Goal: Navigation & Orientation: Understand site structure

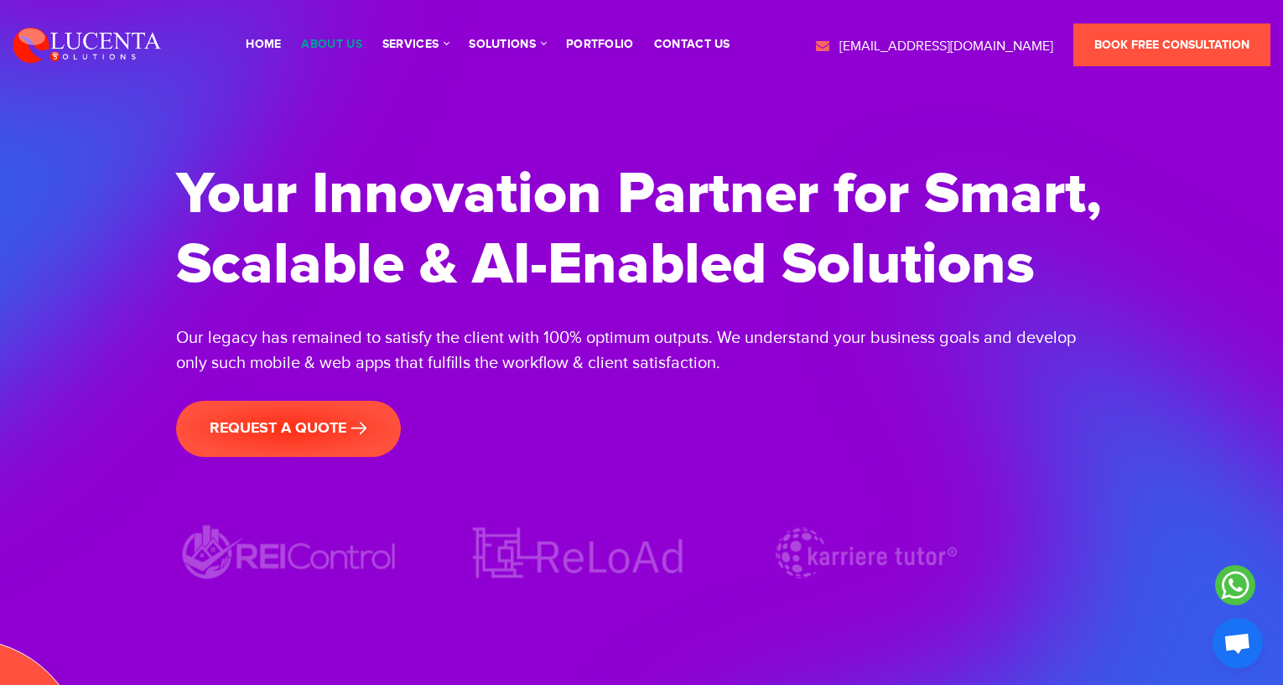
click at [343, 49] on link "About Us" at bounding box center [331, 45] width 60 height 12
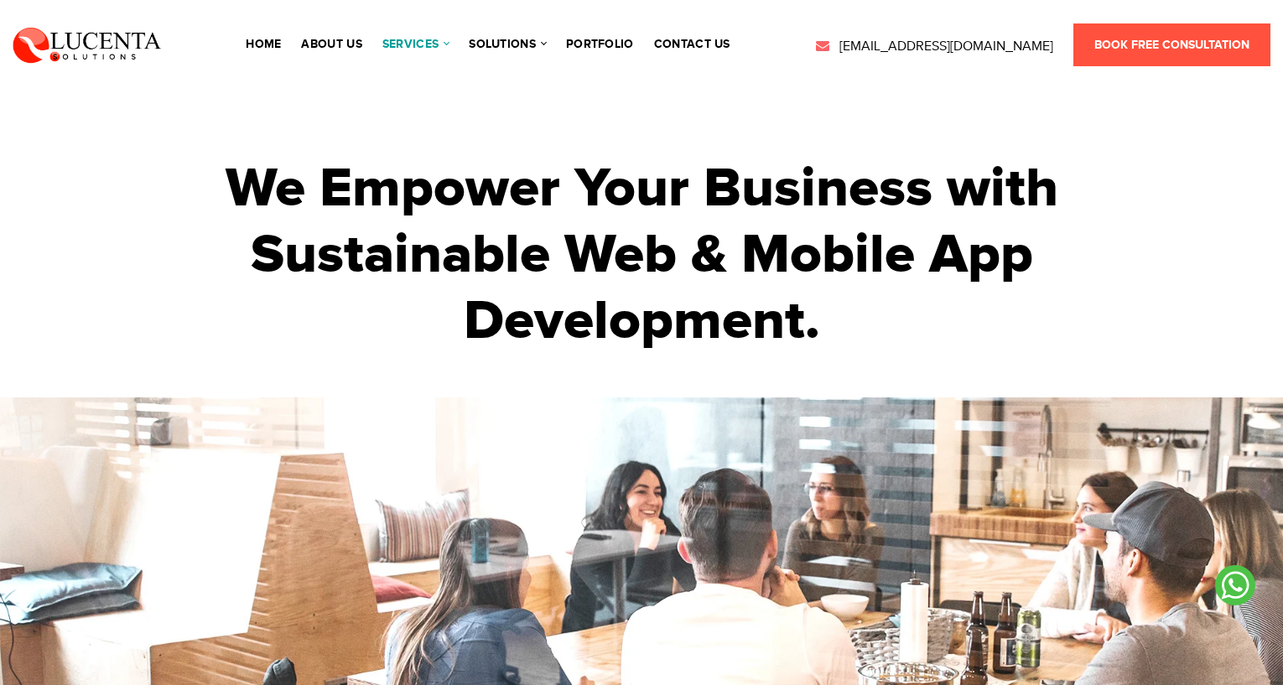
click at [423, 46] on link "services" at bounding box center [415, 45] width 66 height 12
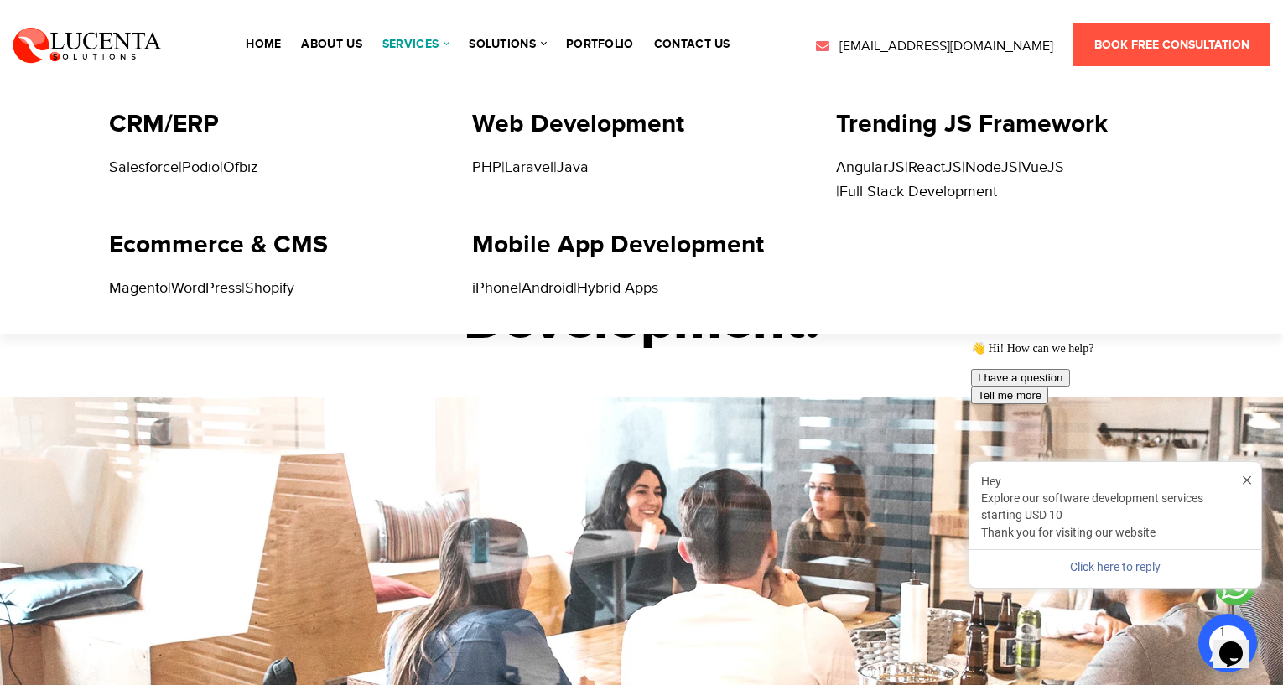
click at [437, 43] on link "services" at bounding box center [415, 45] width 66 height 12
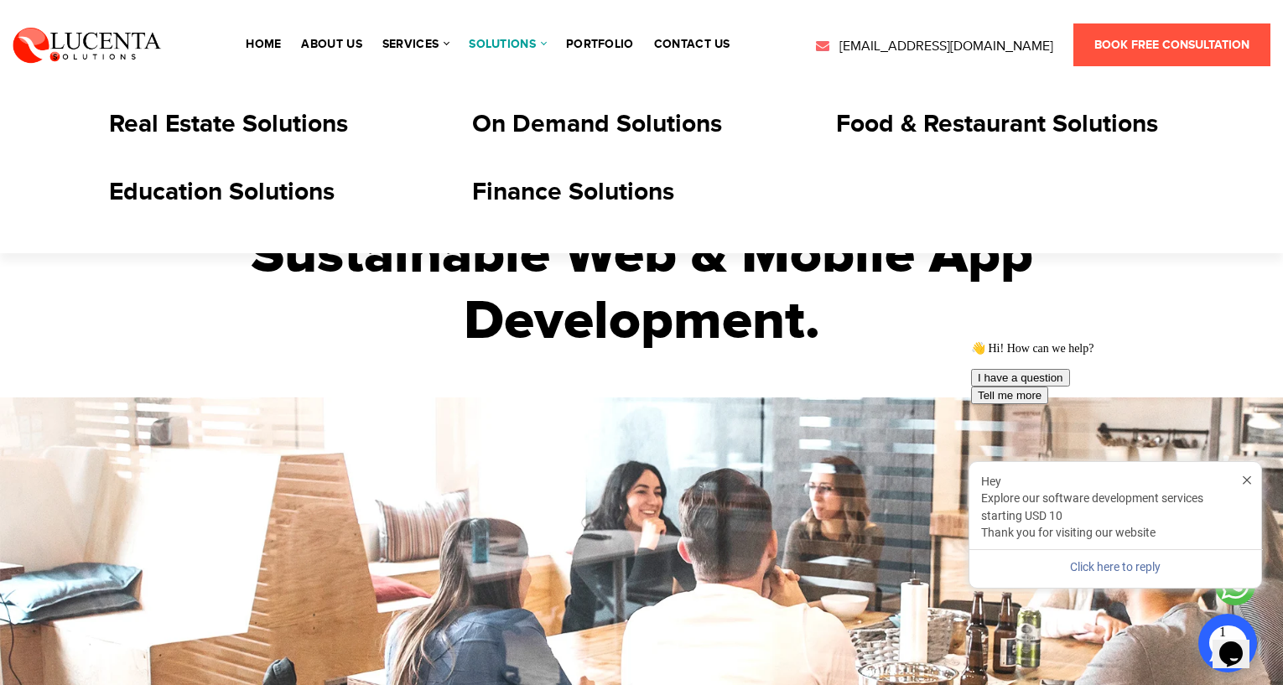
click at [499, 42] on link "solutions" at bounding box center [507, 45] width 77 height 12
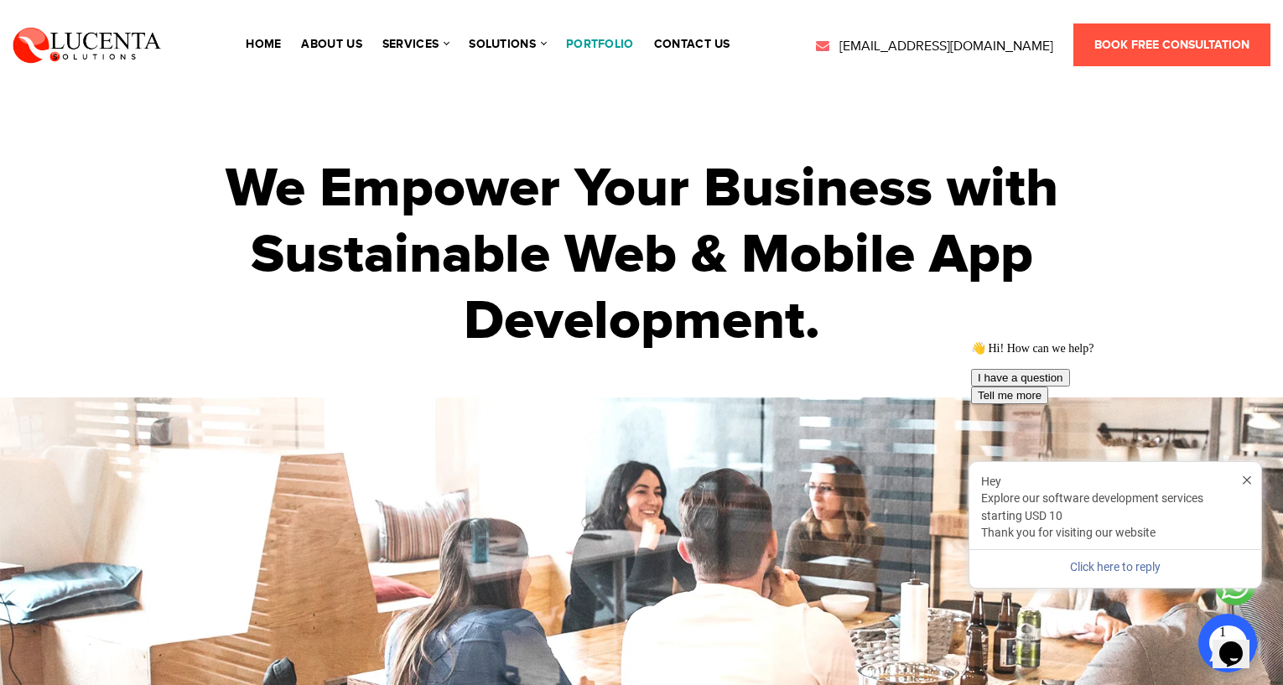
click at [602, 44] on link "portfolio" at bounding box center [600, 45] width 68 height 12
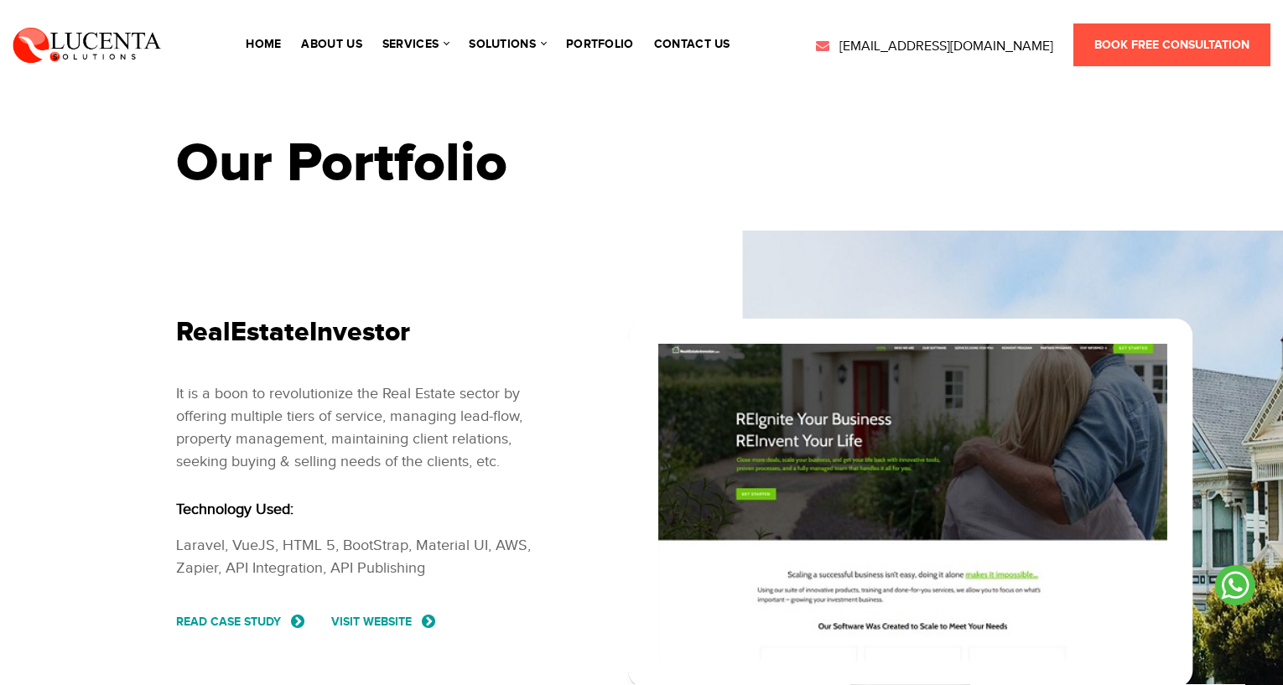
click at [714, 43] on link "contact us" at bounding box center [692, 45] width 76 height 12
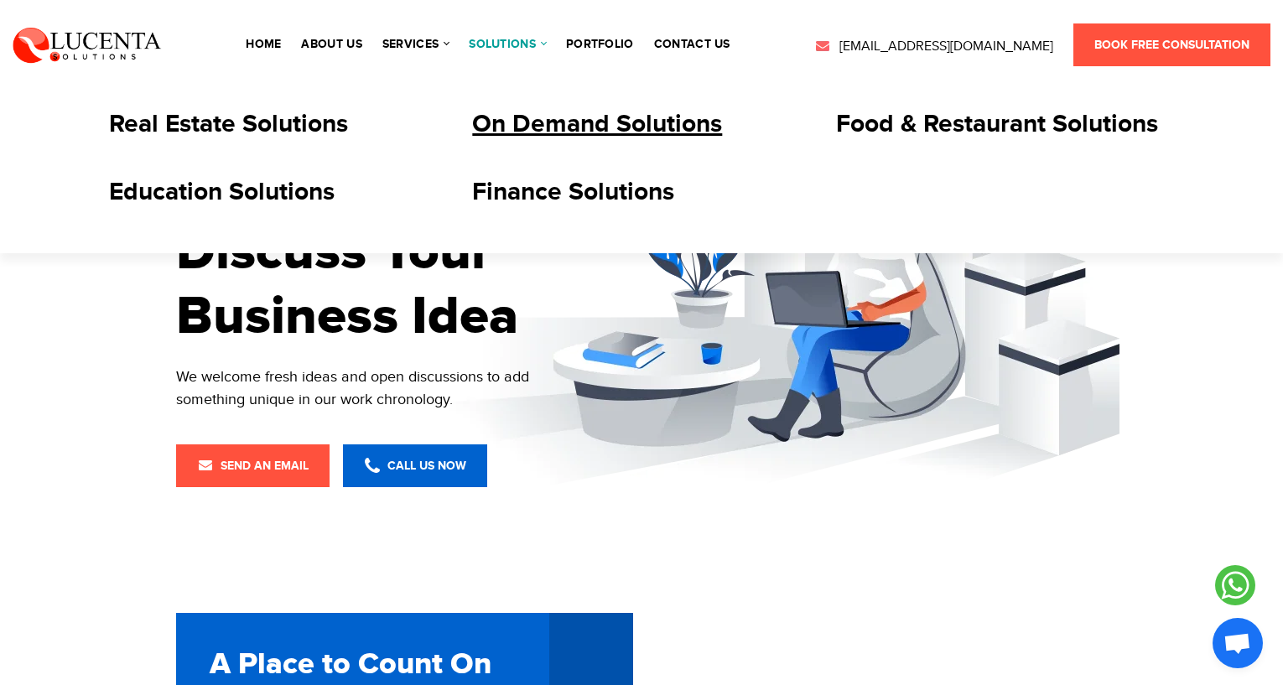
click at [532, 119] on link "On Demand Solutions" at bounding box center [597, 124] width 250 height 30
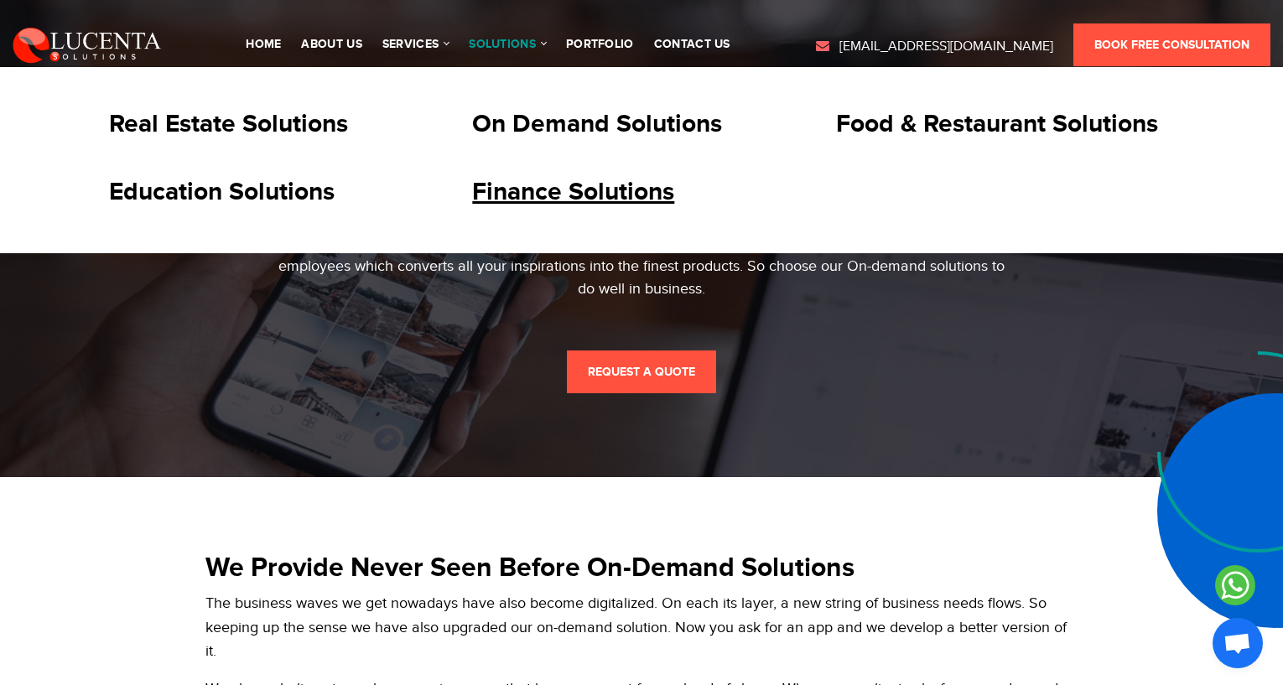
click at [534, 192] on link "Finance Solutions" at bounding box center [573, 192] width 202 height 30
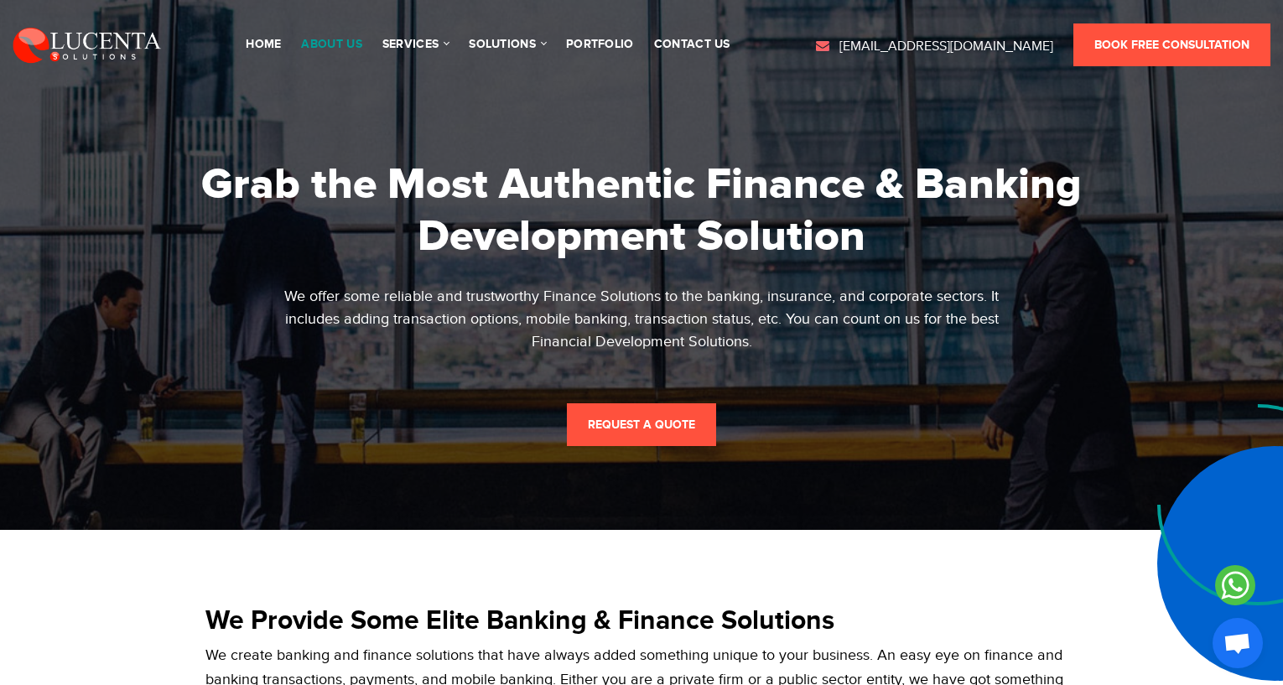
click at [338, 48] on link "About Us" at bounding box center [331, 45] width 60 height 12
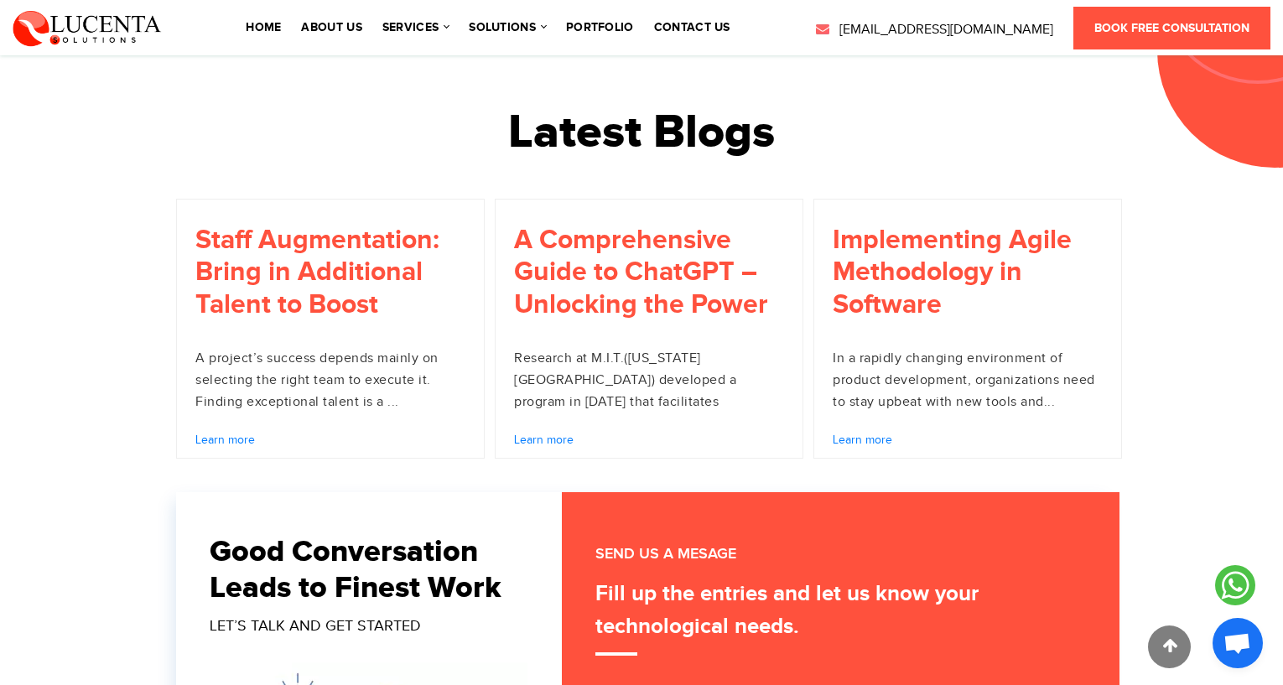
scroll to position [5171, 0]
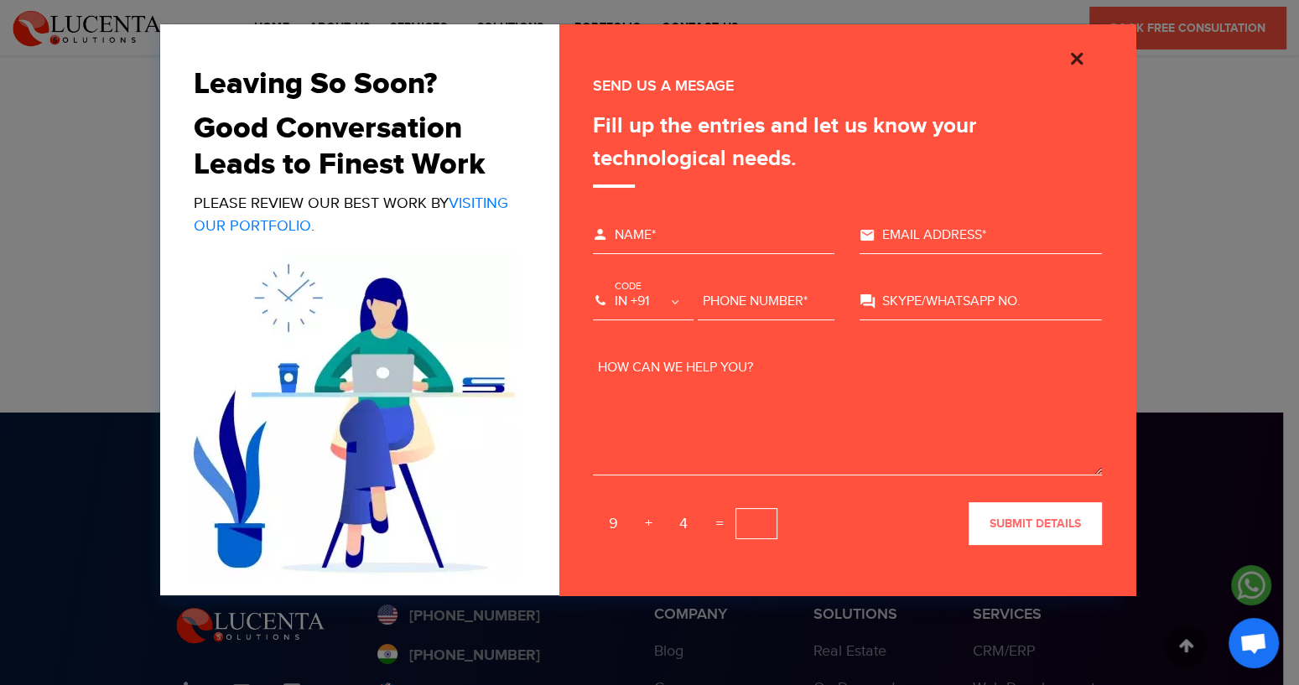
click at [1071, 60] on img "Close" at bounding box center [1077, 59] width 20 height 20
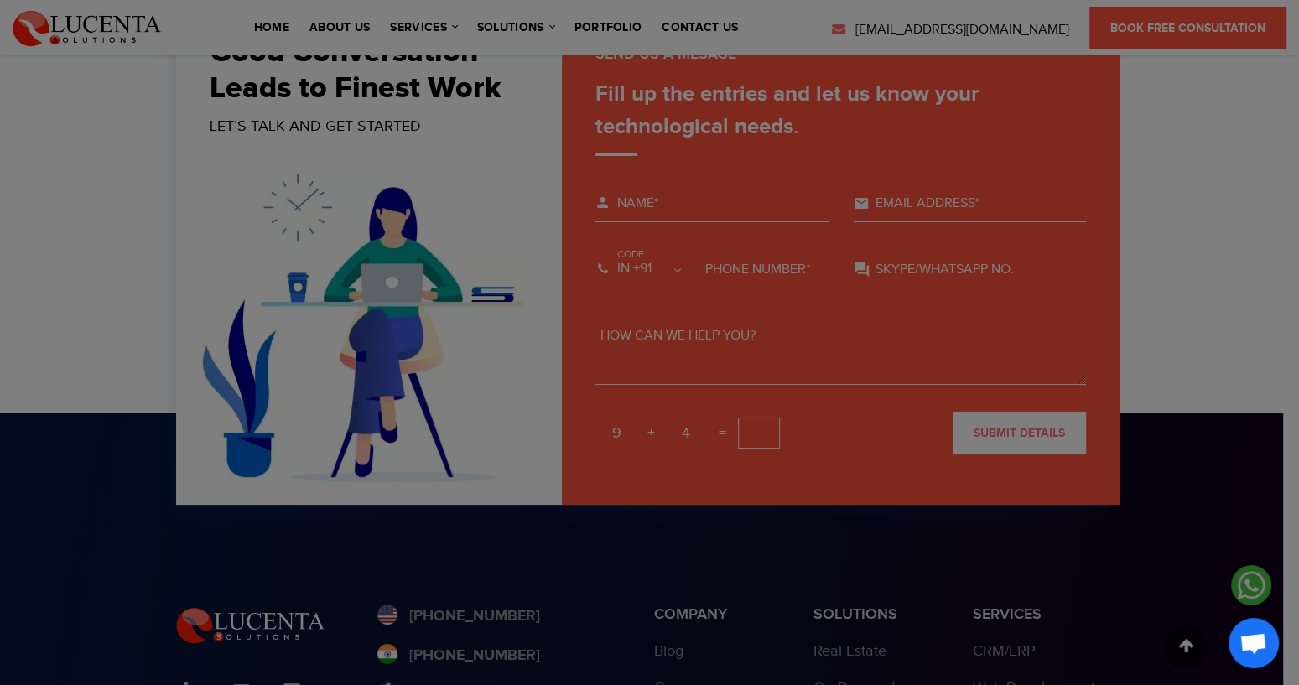
click at [1071, 27] on img "Close" at bounding box center [1077, 17] width 20 height 20
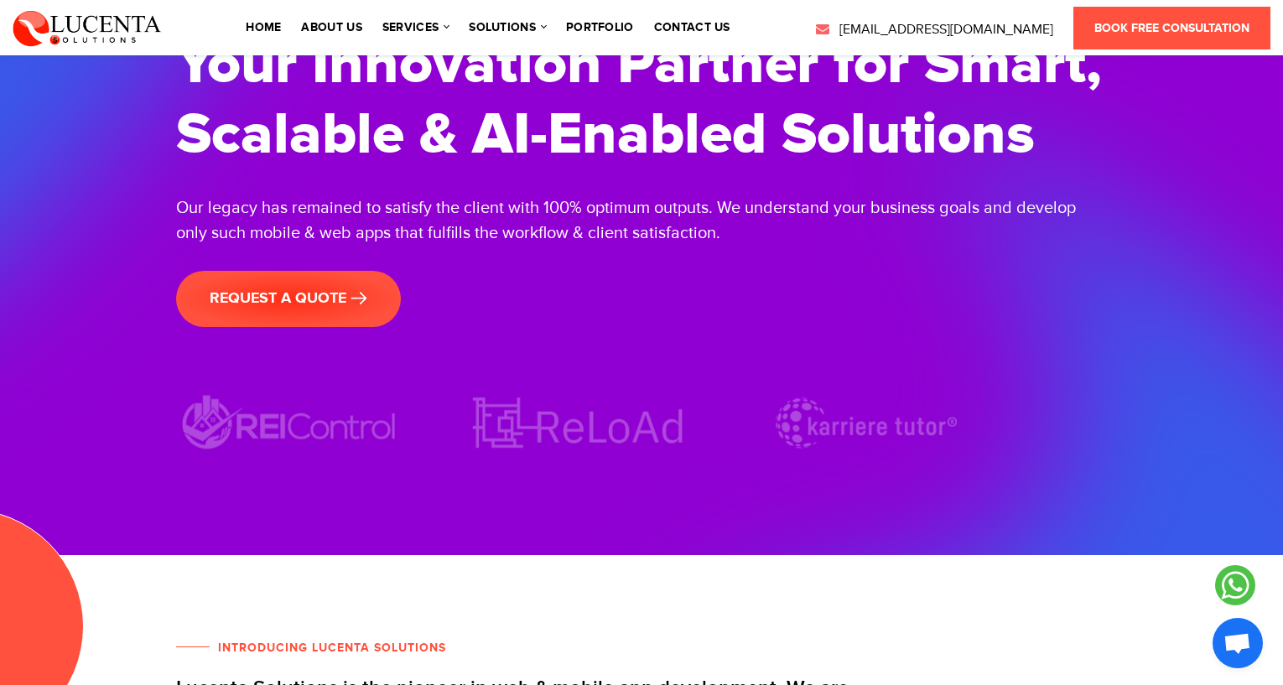
scroll to position [0, 0]
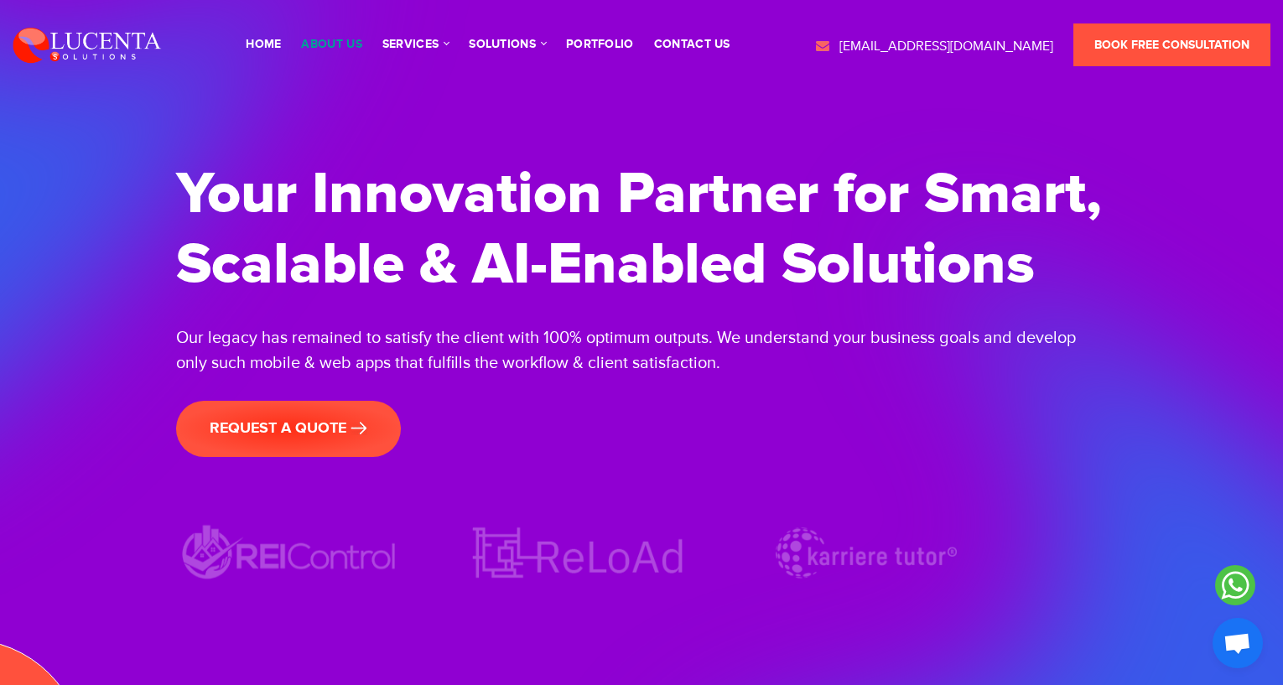
click at [341, 45] on link "About Us" at bounding box center [331, 45] width 60 height 12
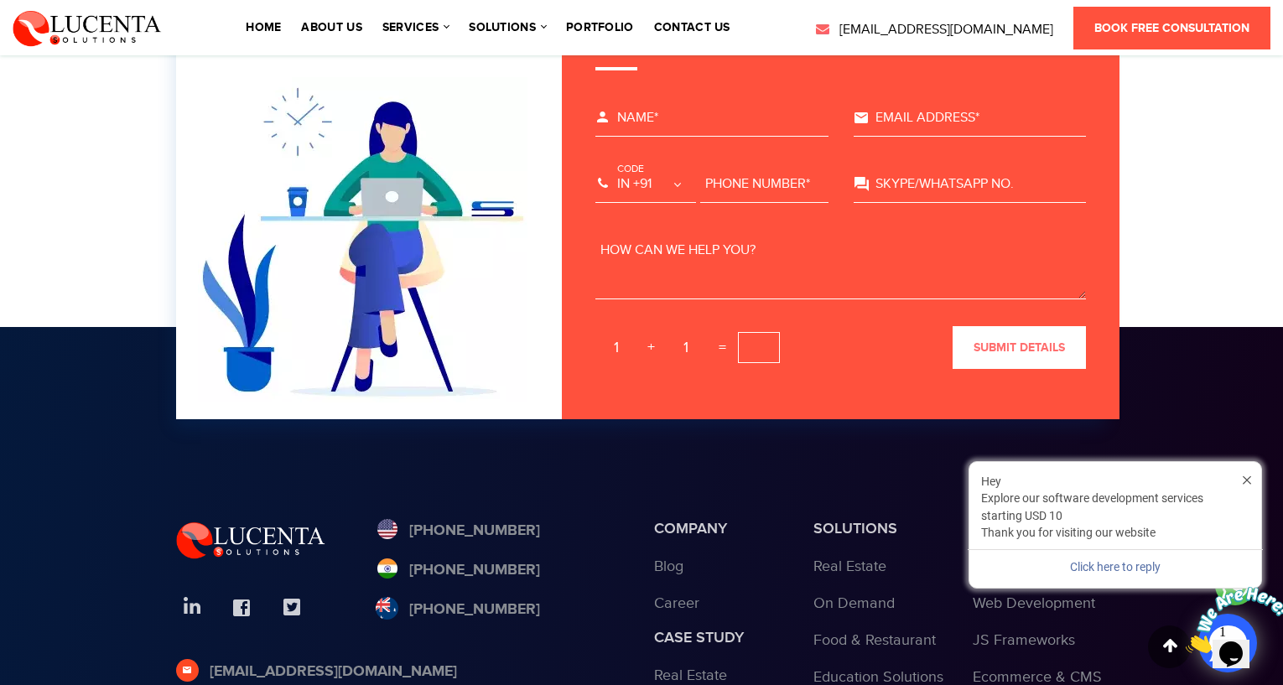
scroll to position [4871, 0]
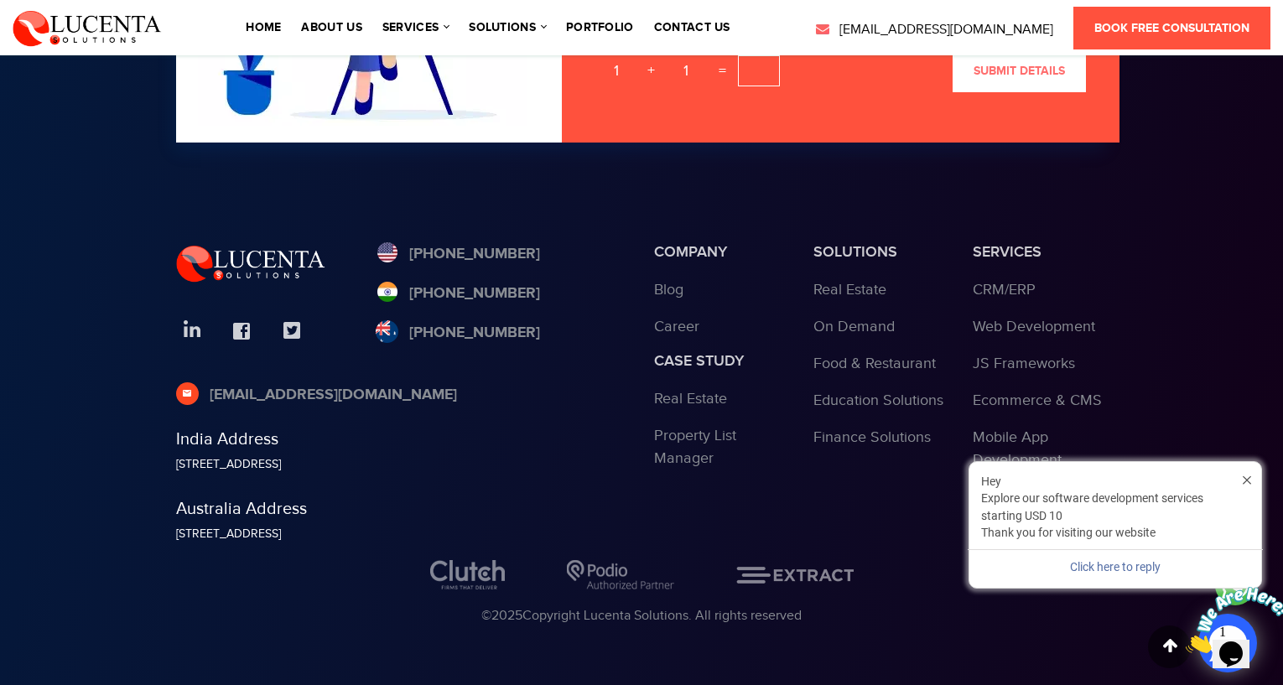
click at [1250, 474] on icon "Close greeting" at bounding box center [1247, 479] width 8 height 12
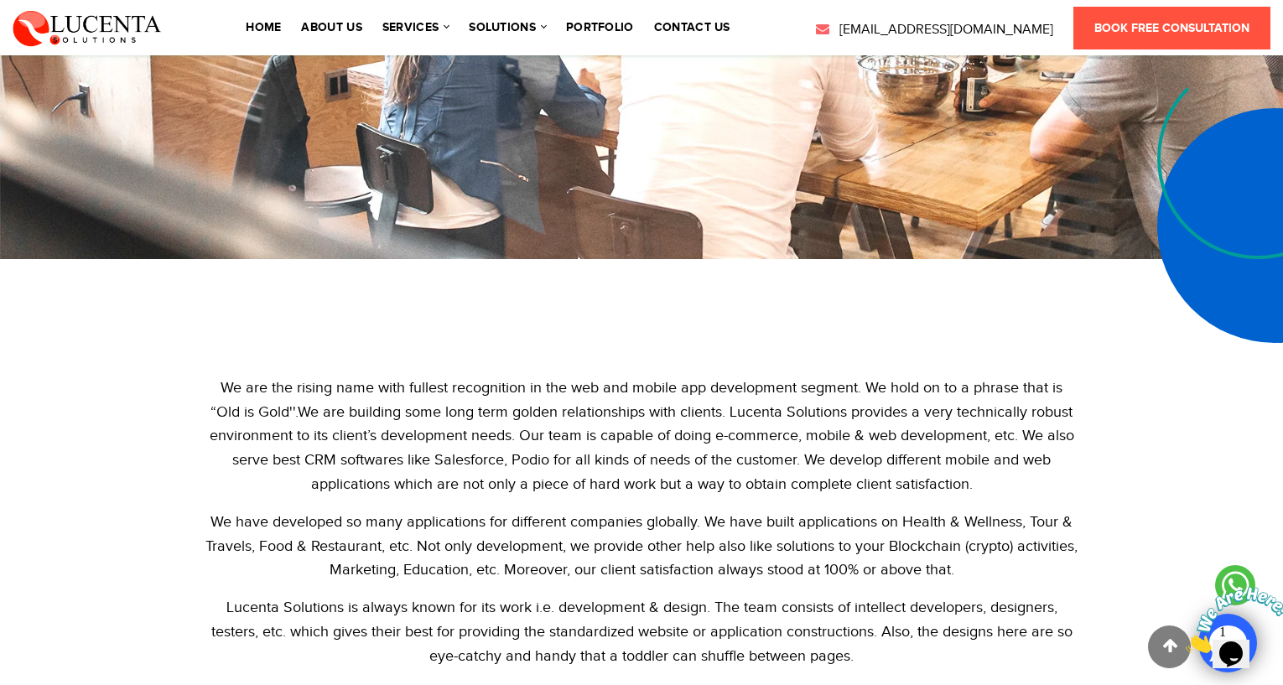
scroll to position [0, 0]
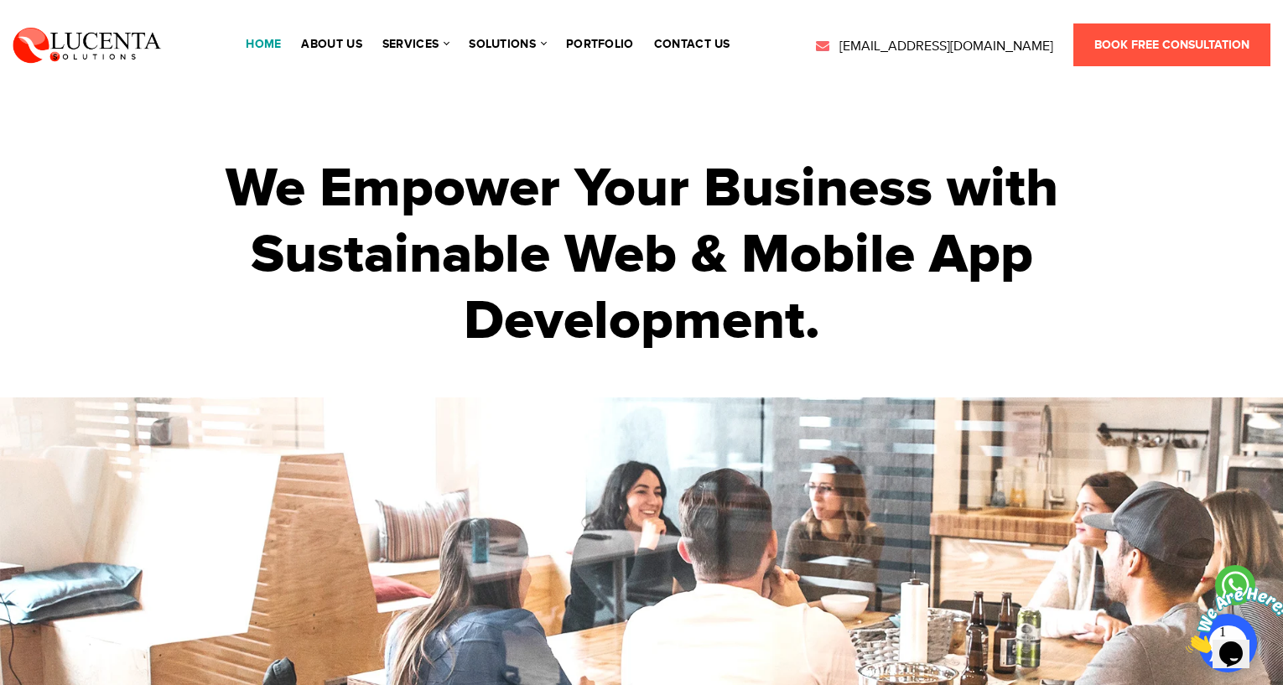
click at [255, 39] on link "Home" at bounding box center [263, 45] width 35 height 12
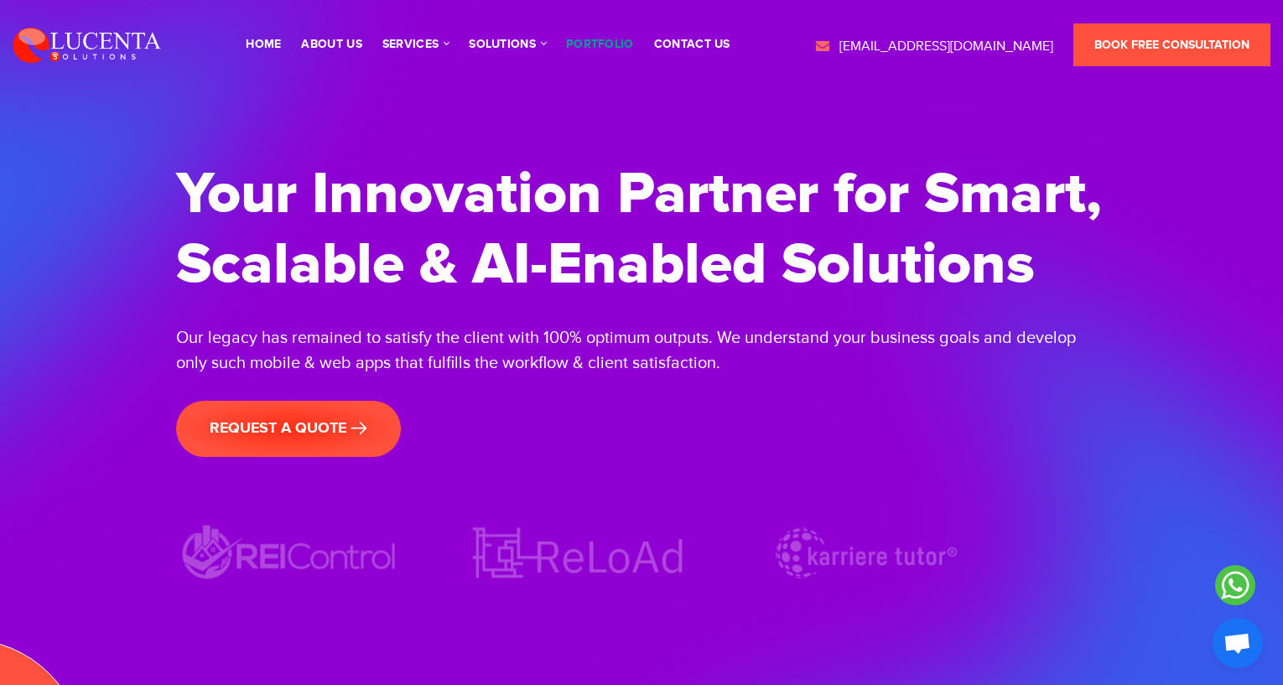
click at [633, 46] on link "portfolio" at bounding box center [600, 45] width 68 height 12
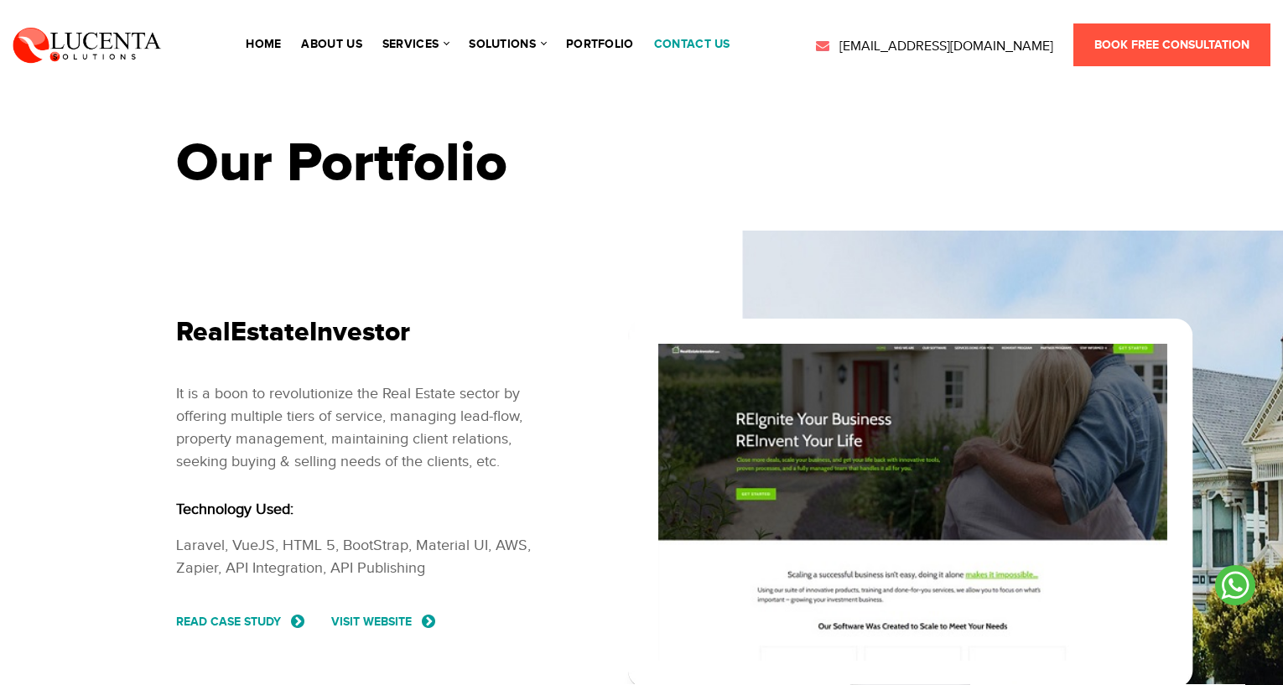
click at [689, 41] on link "contact us" at bounding box center [692, 45] width 76 height 12
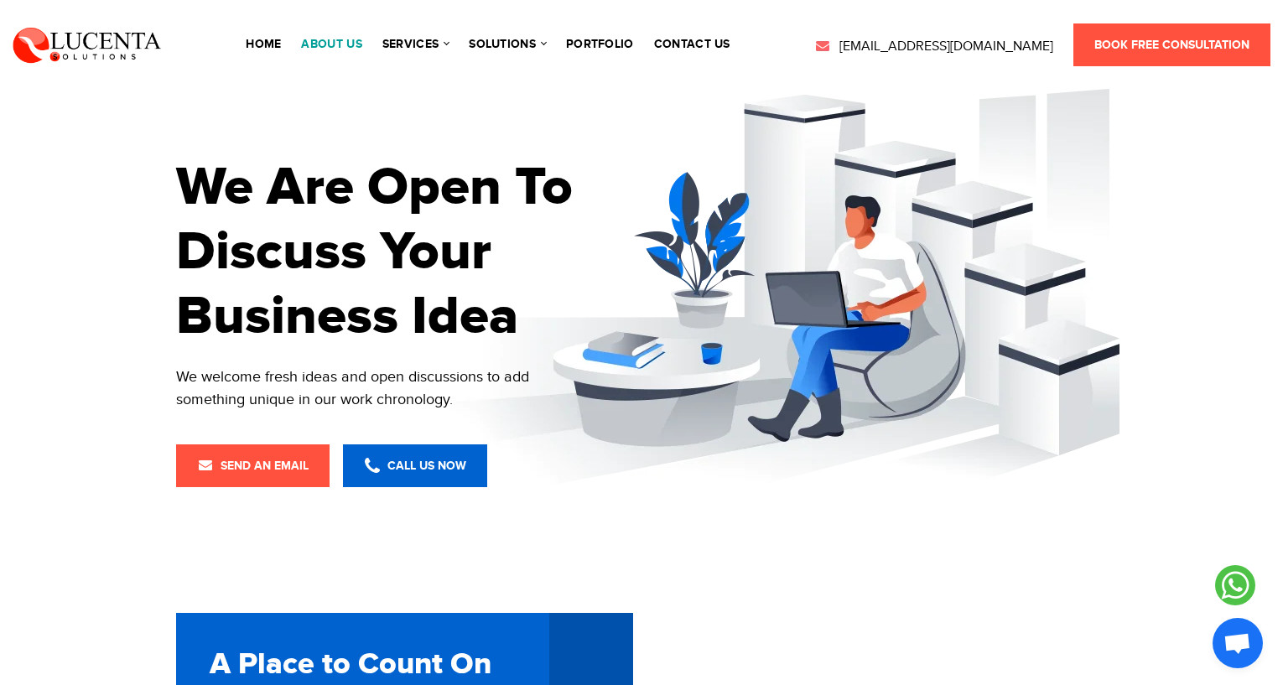
click at [327, 48] on link "About Us" at bounding box center [331, 45] width 60 height 12
